Goal: Check status: Check status

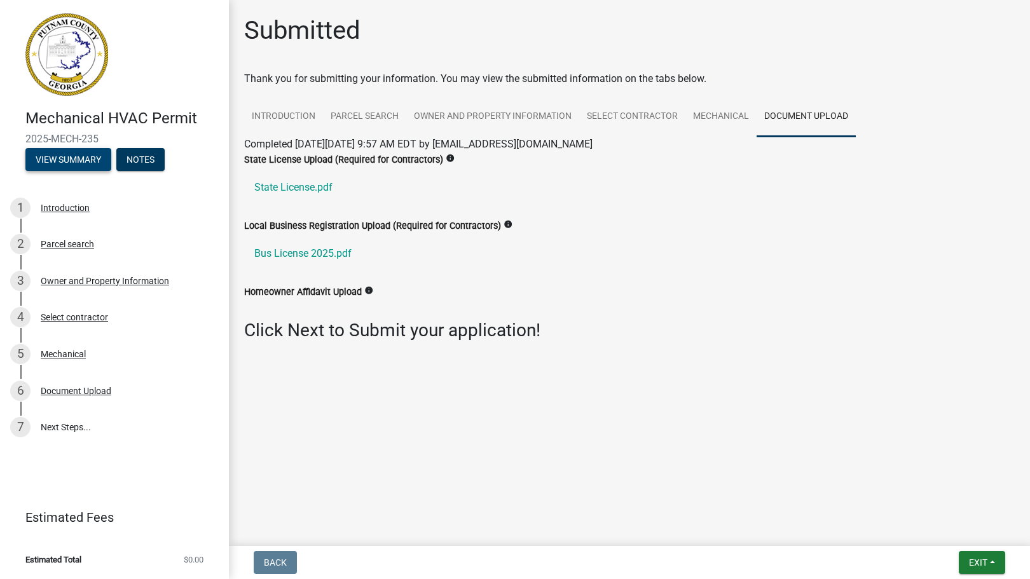
click at [85, 163] on button "View Summary" at bounding box center [68, 159] width 86 height 23
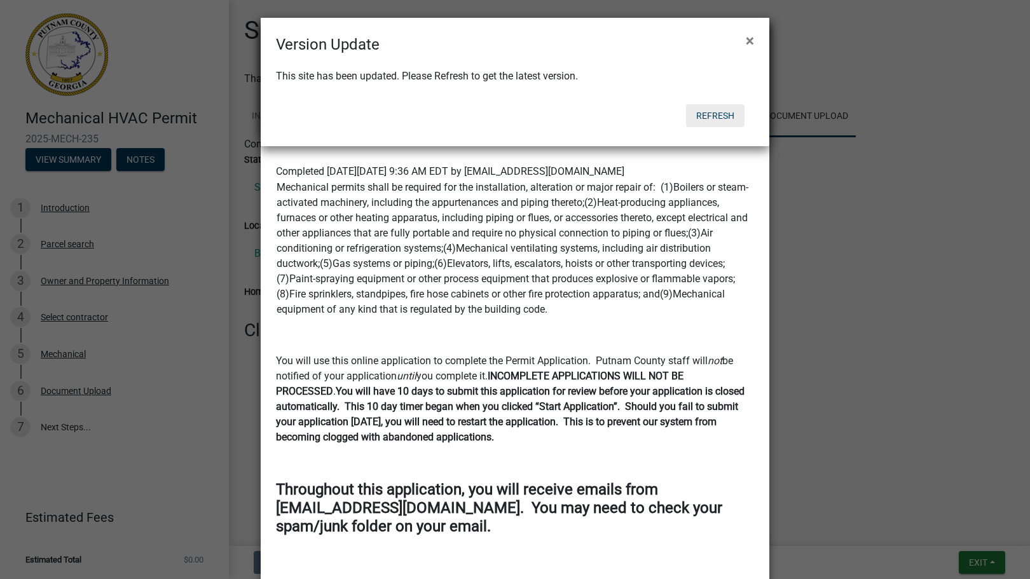
click at [707, 110] on button "Refresh" at bounding box center [715, 115] width 59 height 23
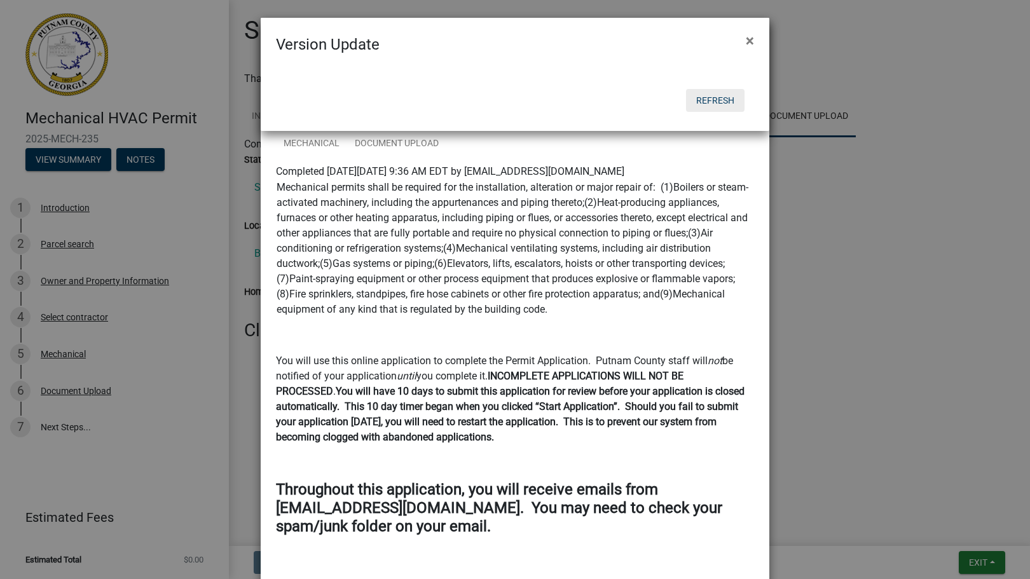
click at [715, 99] on button "Refresh" at bounding box center [715, 100] width 59 height 23
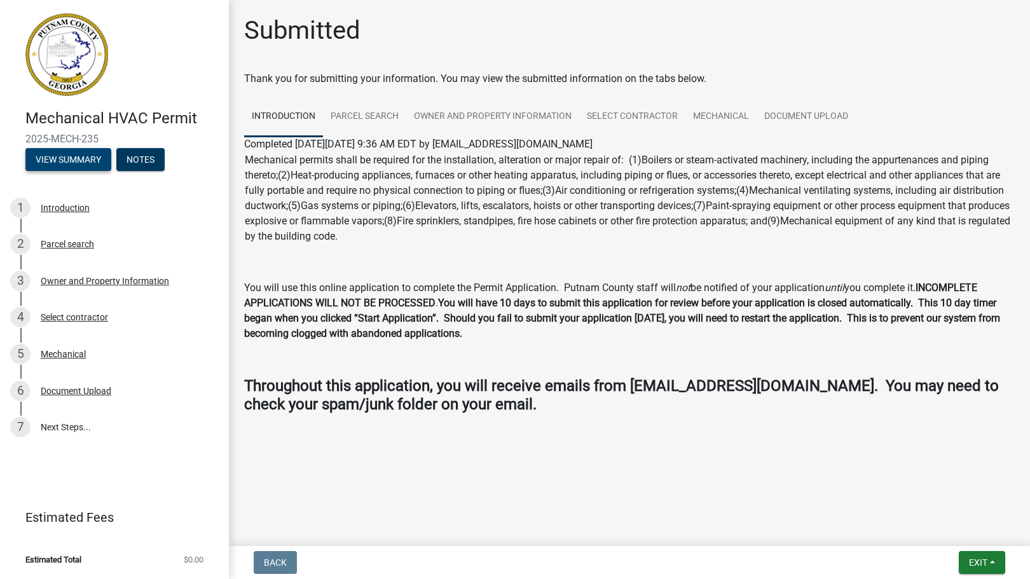
click at [81, 155] on button "View Summary" at bounding box center [68, 159] width 86 height 23
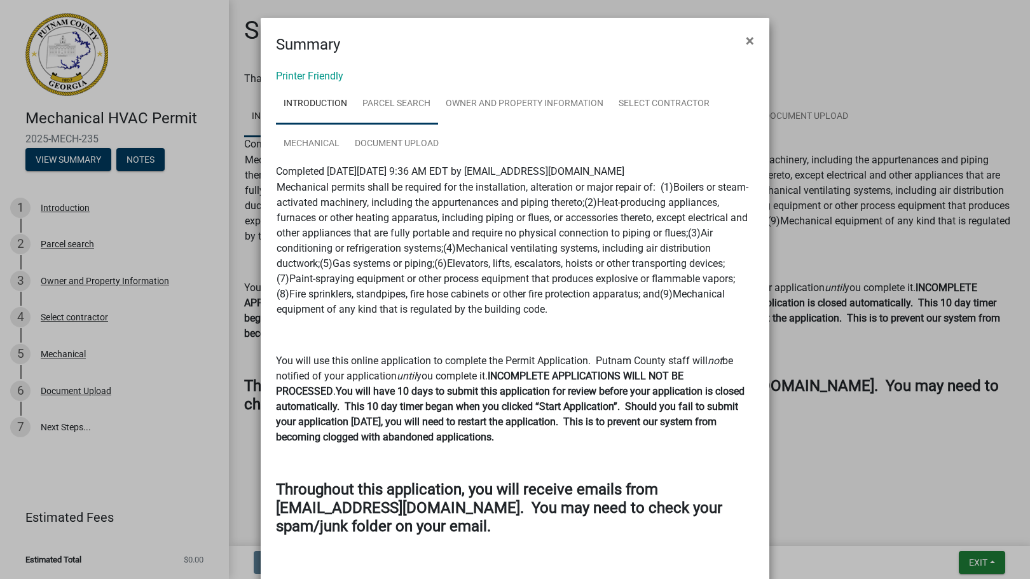
click at [382, 105] on link "Parcel search" at bounding box center [396, 104] width 83 height 41
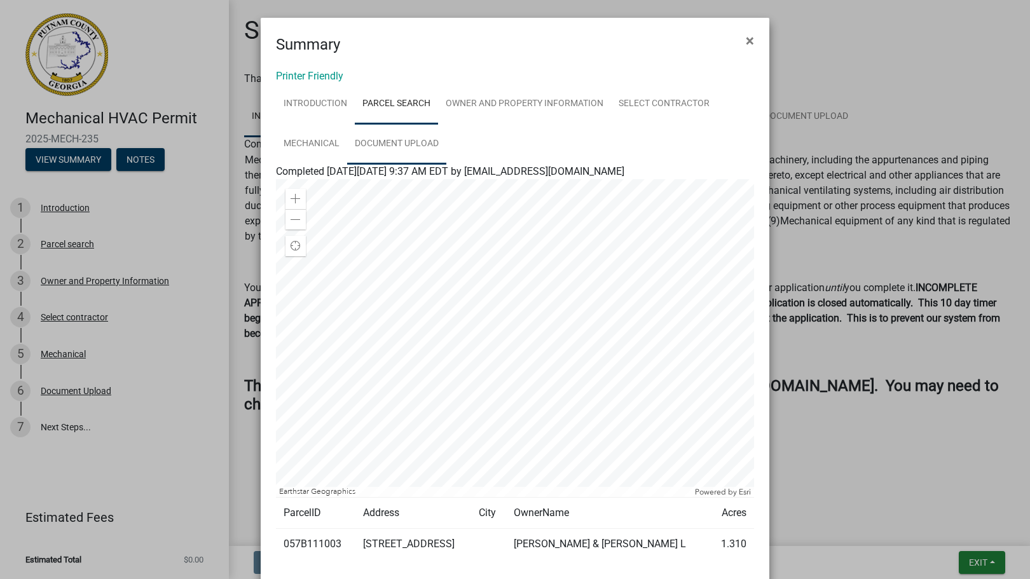
click at [388, 144] on link "Document Upload" at bounding box center [396, 144] width 99 height 41
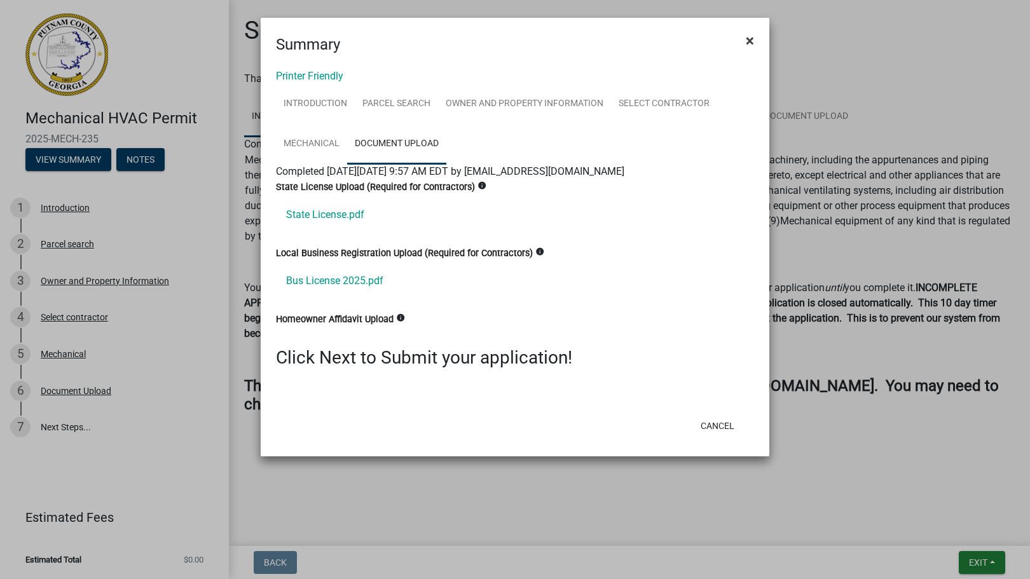
click at [750, 38] on span "×" at bounding box center [750, 41] width 8 height 18
